Goal: Information Seeking & Learning: Find specific fact

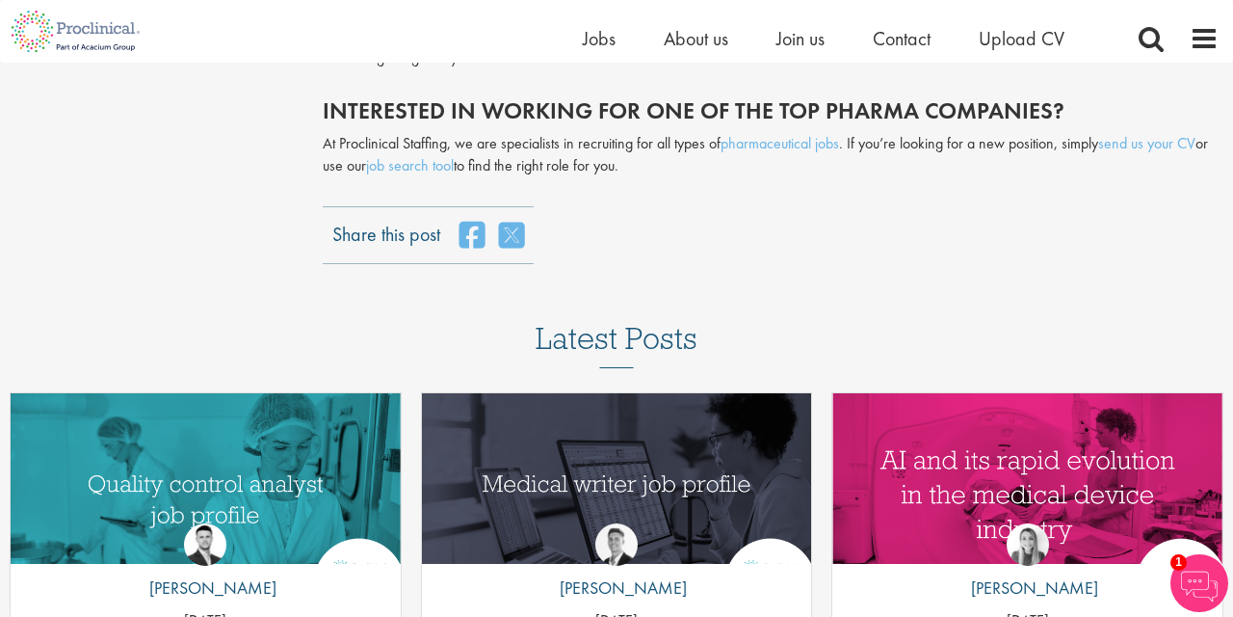
scroll to position [6467, 0]
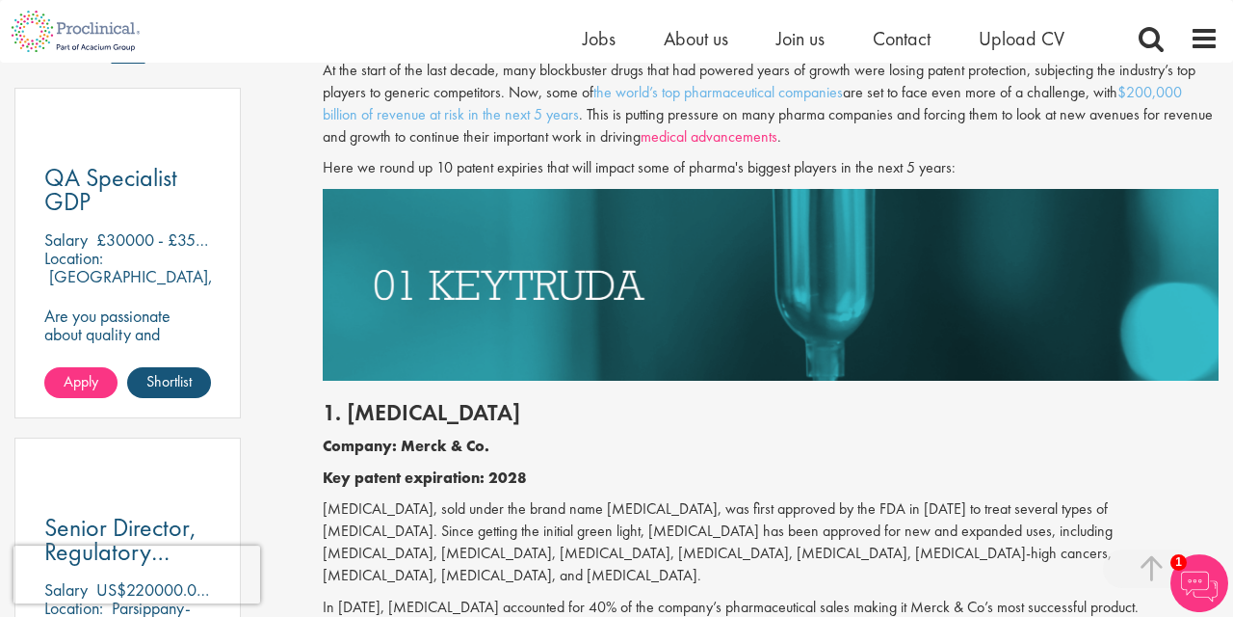
scroll to position [1071, 0]
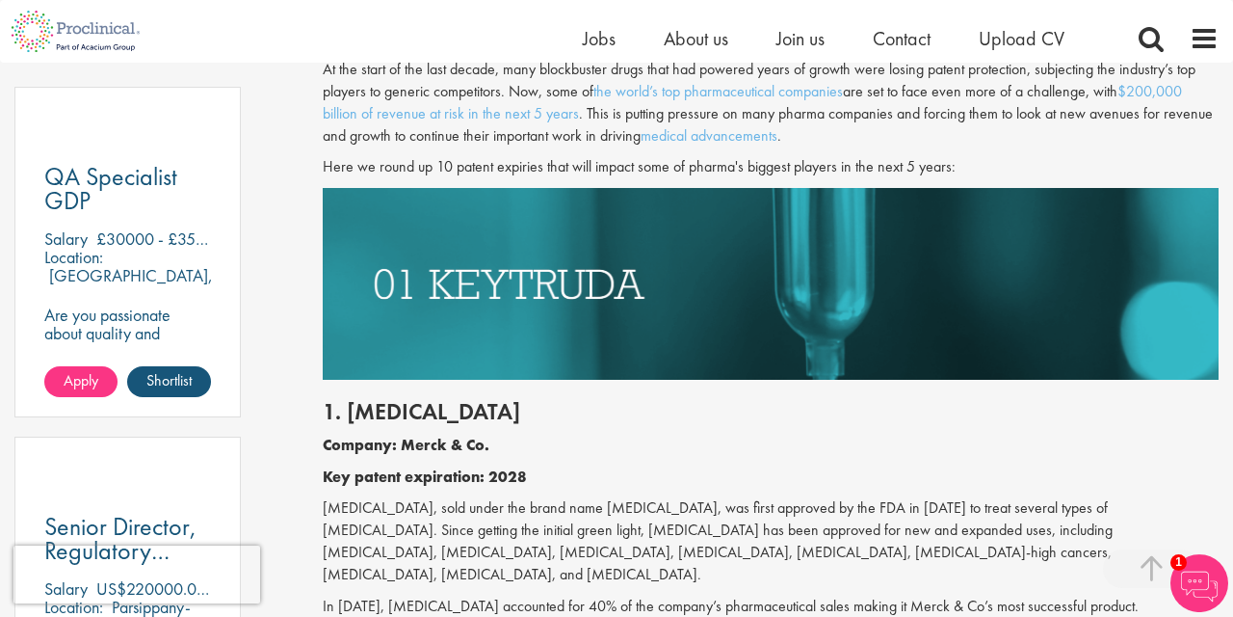
click at [407, 404] on h2 "1. [MEDICAL_DATA]" at bounding box center [771, 411] width 896 height 25
click at [408, 404] on h2 "1. [MEDICAL_DATA]" at bounding box center [771, 411] width 896 height 25
copy h2 "[MEDICAL_DATA]"
